Goal: Information Seeking & Learning: Learn about a topic

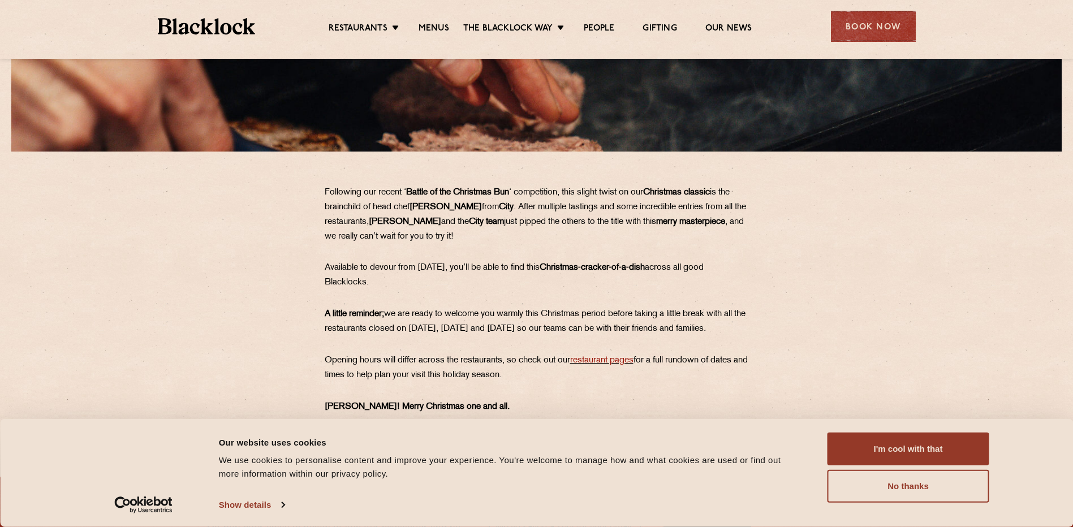
scroll to position [1060, 0]
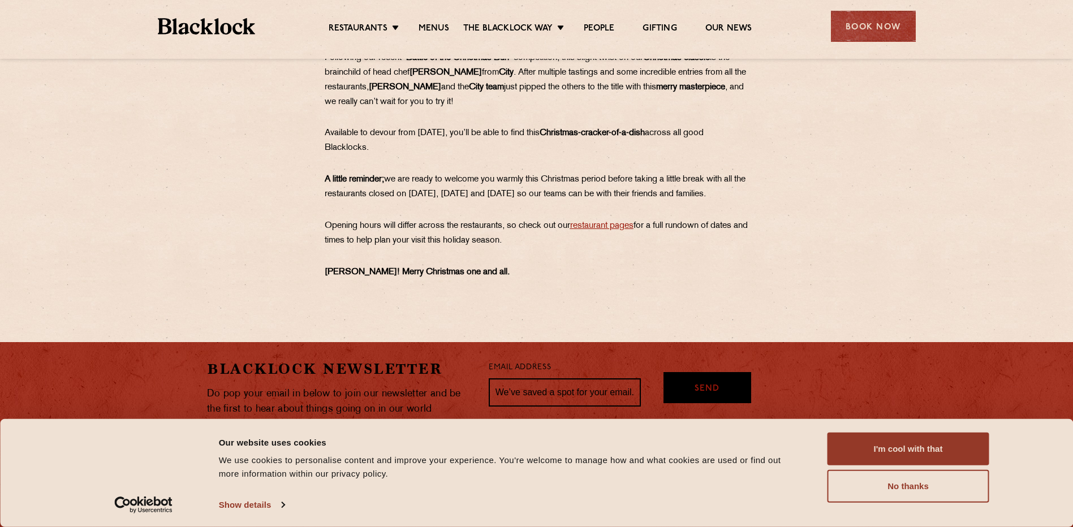
click at [598, 222] on link "restaurant pages" at bounding box center [601, 226] width 63 height 8
click at [996, 226] on section "Following our recent ‘ Battle of the Christmas Bun ‘ competition, this slight t…" at bounding box center [536, 165] width 1073 height 229
click at [862, 163] on section "Following our recent ‘ Battle of the Christmas Bun ‘ competition, this slight t…" at bounding box center [536, 165] width 1073 height 229
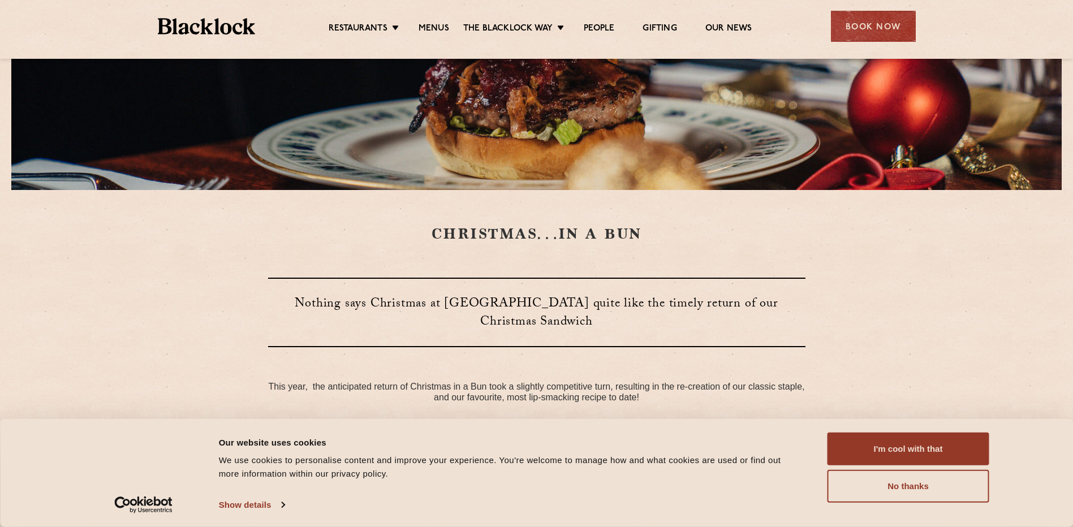
scroll to position [99, 0]
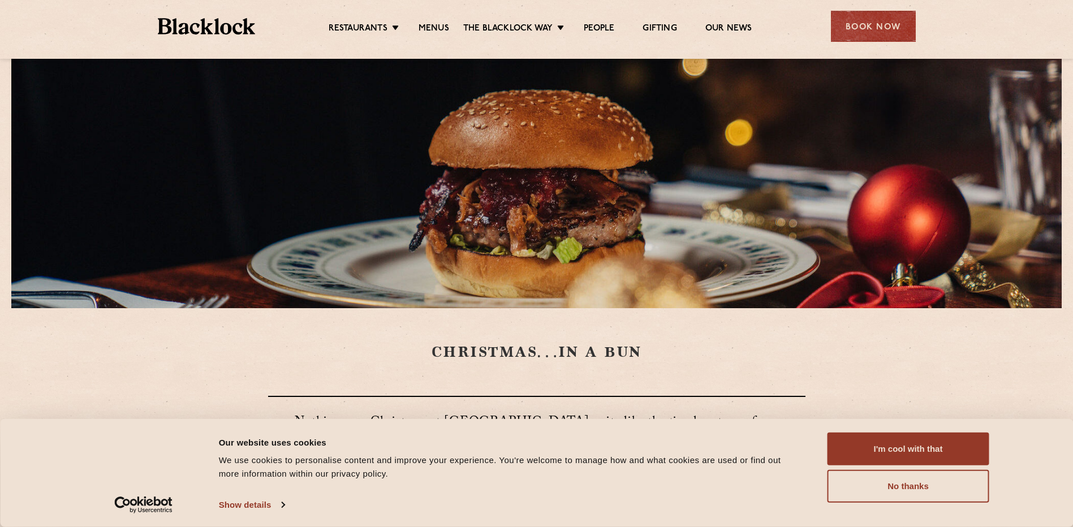
drag, startPoint x: 881, startPoint y: 437, endPoint x: 879, endPoint y: 416, distance: 21.0
click at [881, 437] on button "I'm cool with that" at bounding box center [908, 449] width 162 height 33
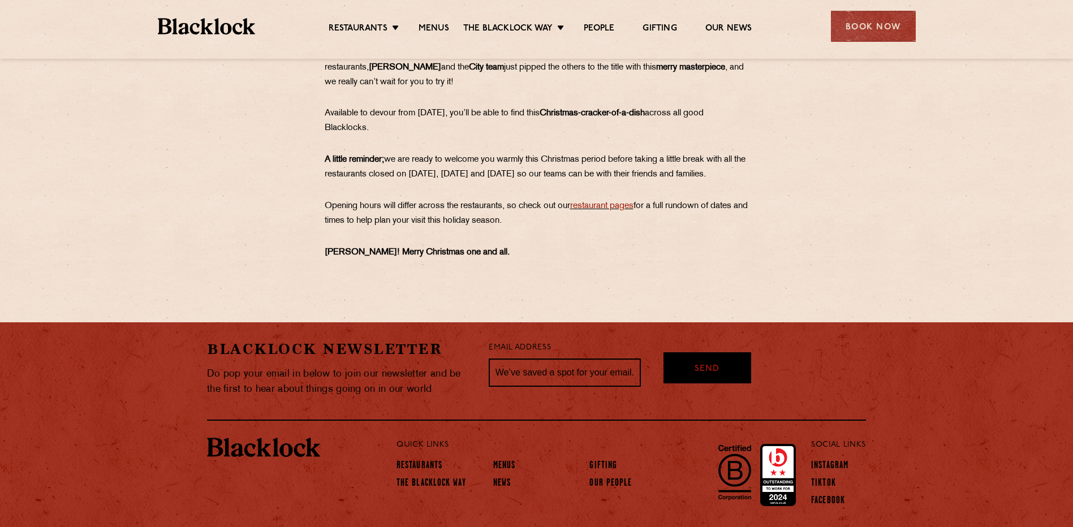
scroll to position [1117, 0]
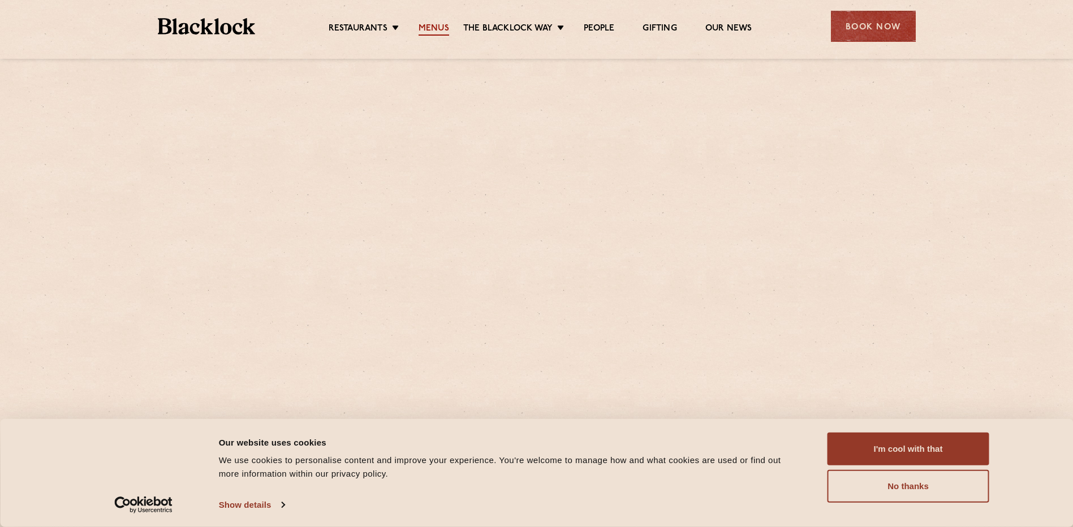
click at [433, 33] on link "Menus" at bounding box center [433, 29] width 31 height 12
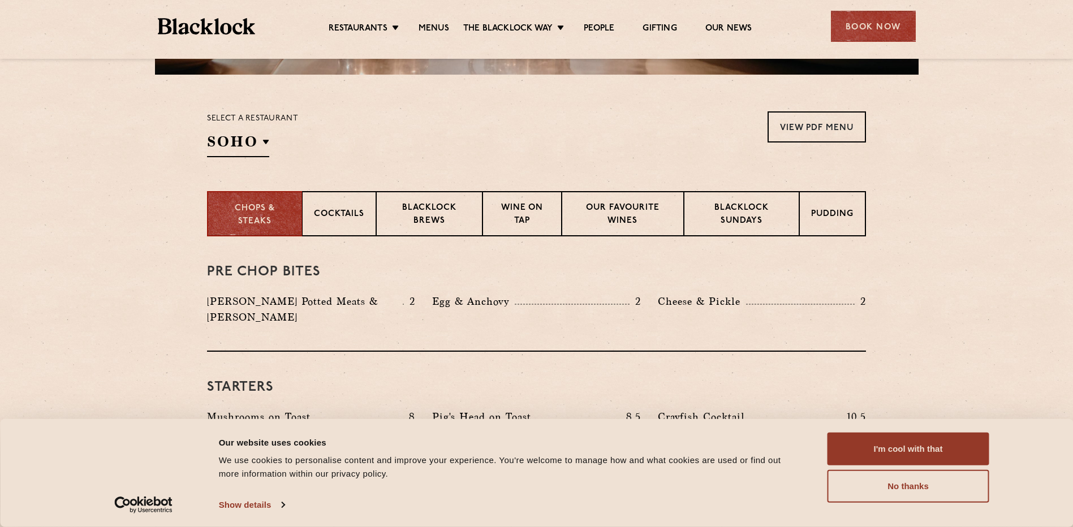
scroll to position [452, 0]
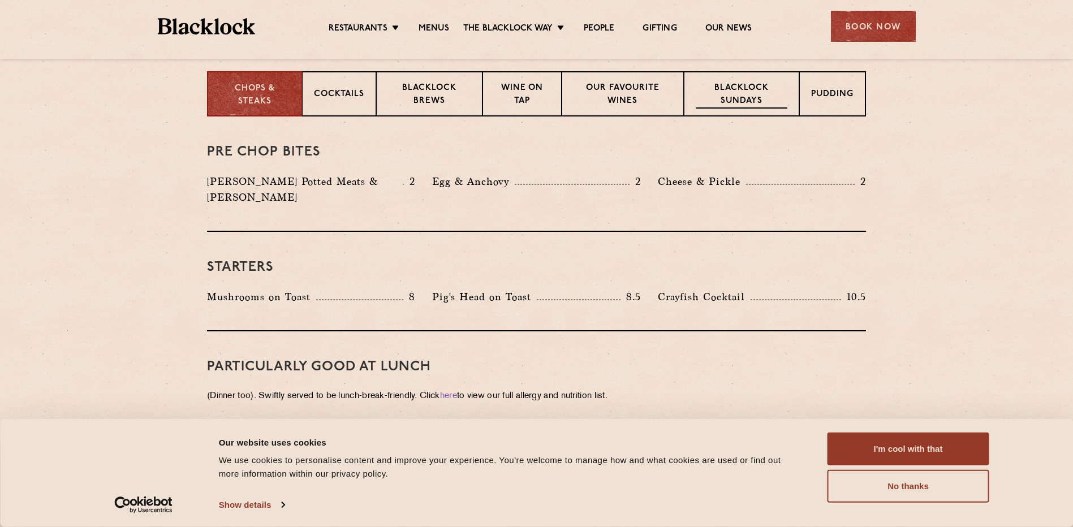
click at [784, 97] on p "Blacklock Sundays" at bounding box center [742, 95] width 92 height 27
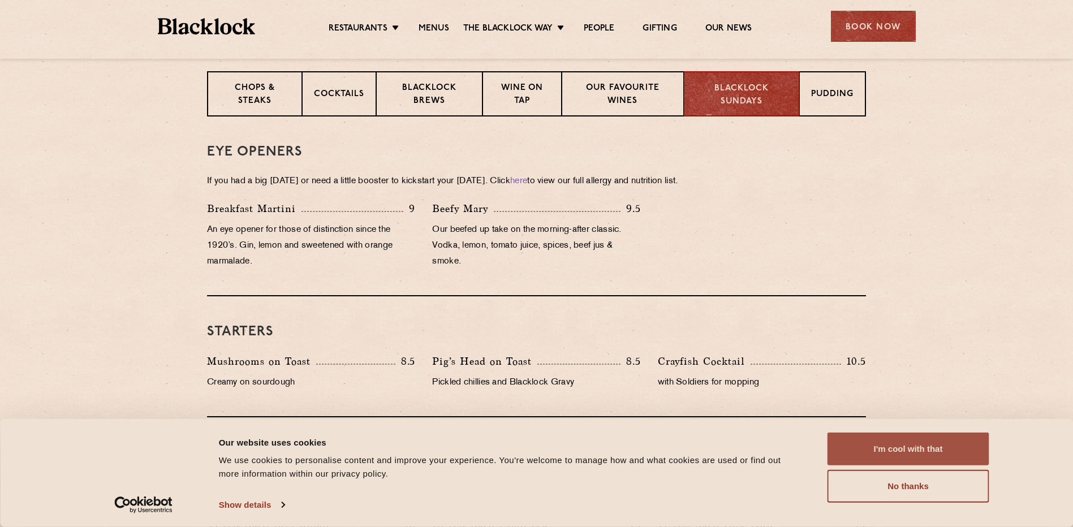
click at [903, 446] on button "I'm cool with that" at bounding box center [908, 449] width 162 height 33
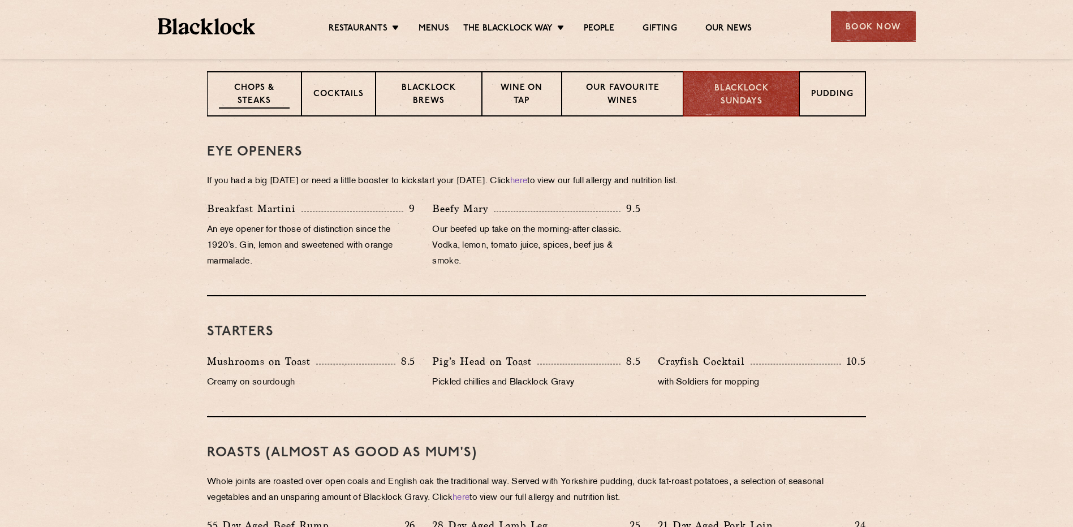
click at [264, 88] on p "Chops & Steaks" at bounding box center [254, 95] width 71 height 27
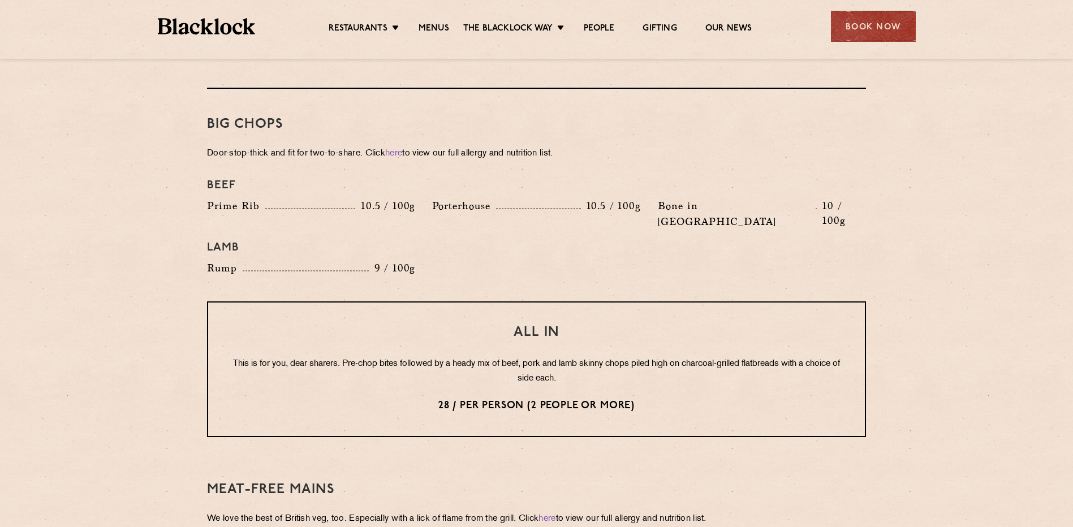
scroll to position [1357, 0]
